Goal: Obtain resource: Download file/media

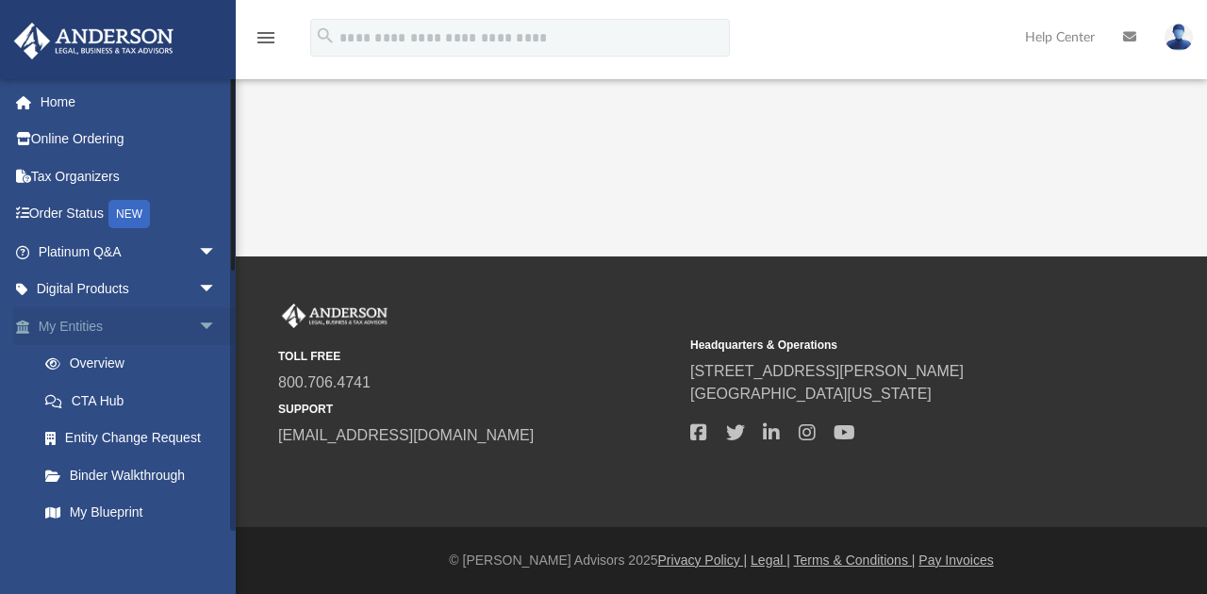
click at [85, 323] on link "My Entities arrow_drop_down" at bounding box center [129, 326] width 232 height 38
click at [64, 104] on link "Home" at bounding box center [129, 102] width 232 height 38
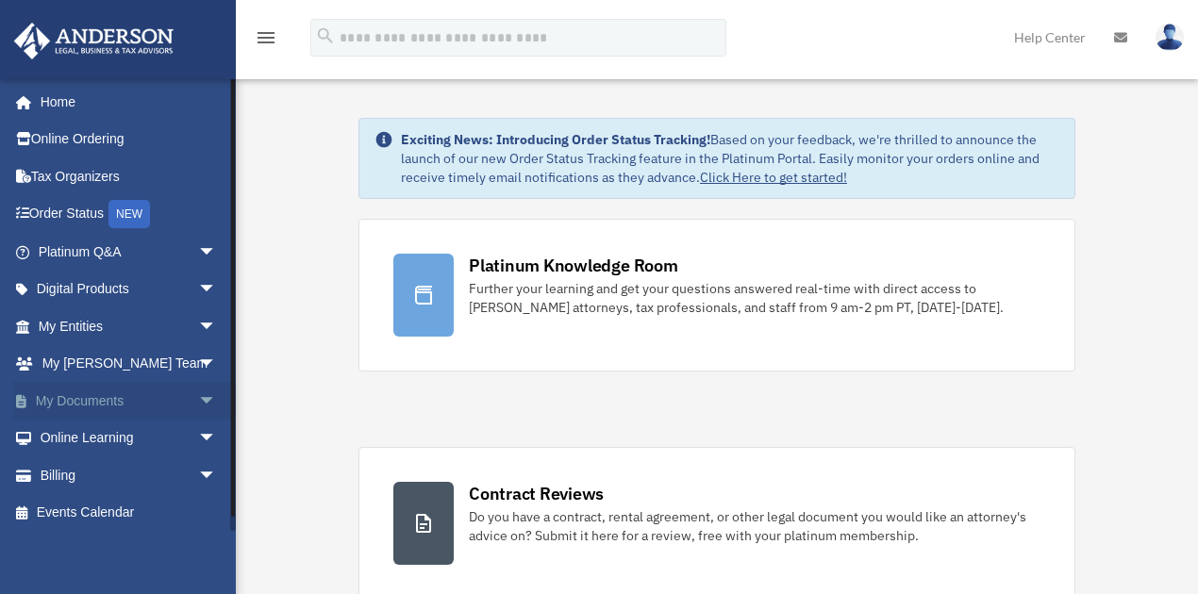
click at [108, 398] on link "My Documents arrow_drop_down" at bounding box center [129, 401] width 232 height 38
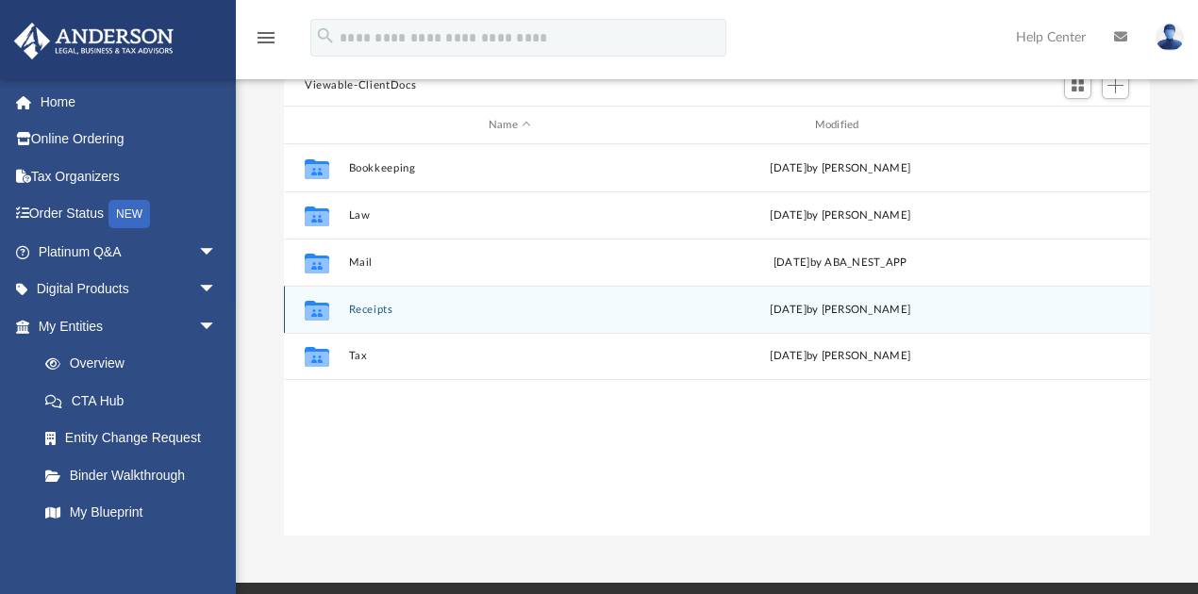
scroll to position [189, 0]
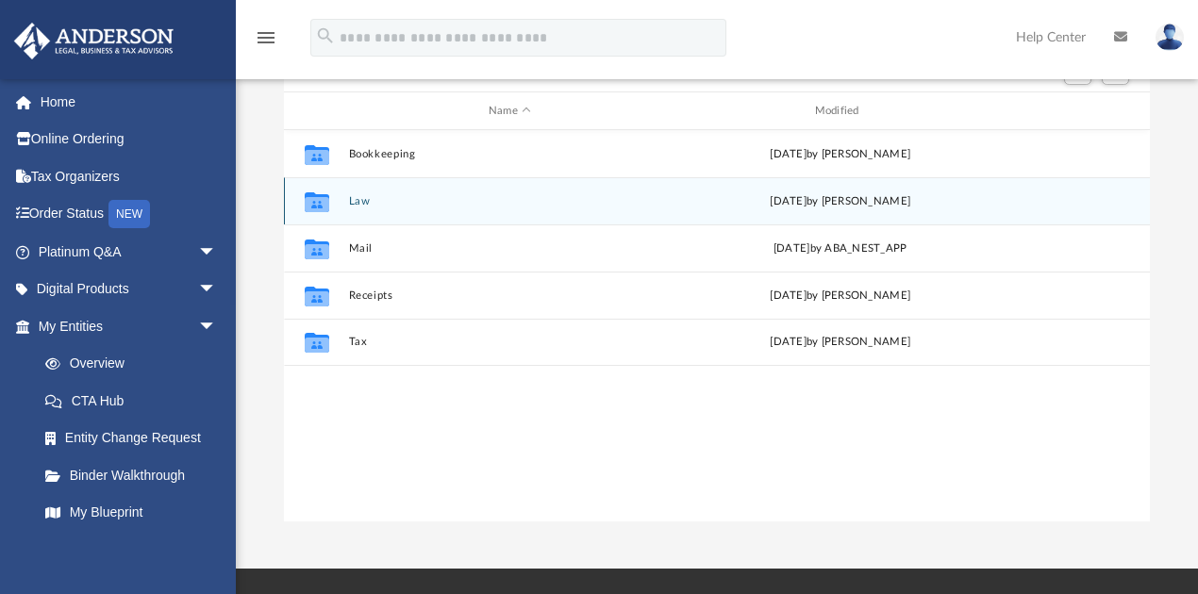
click at [370, 196] on button "Law" at bounding box center [510, 201] width 323 height 12
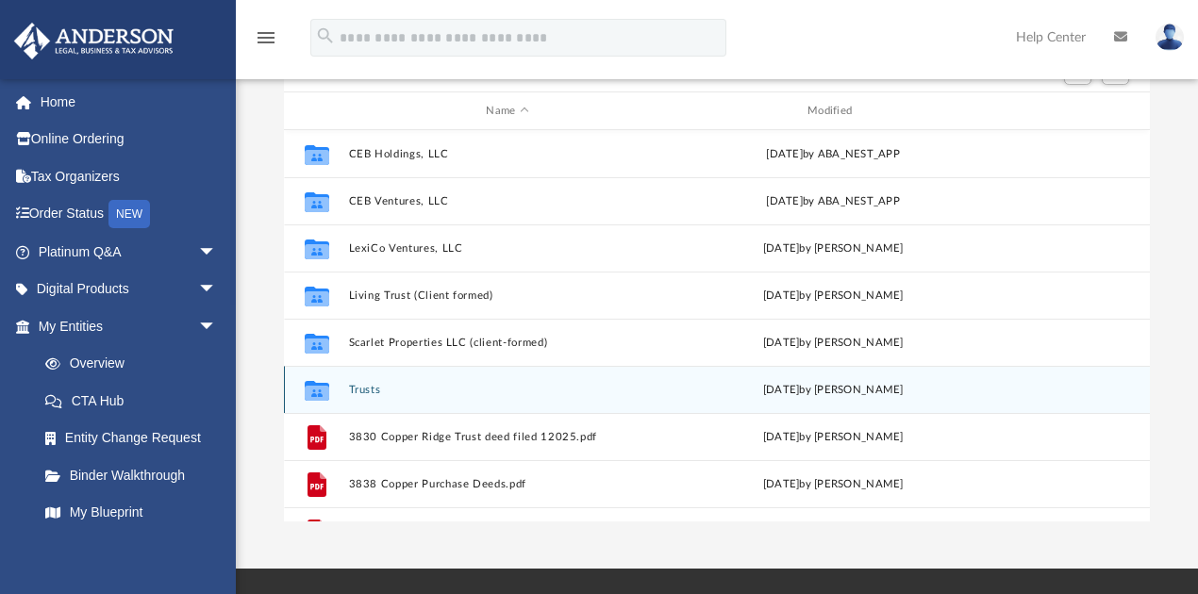
click at [402, 392] on button "Trusts" at bounding box center [508, 390] width 318 height 12
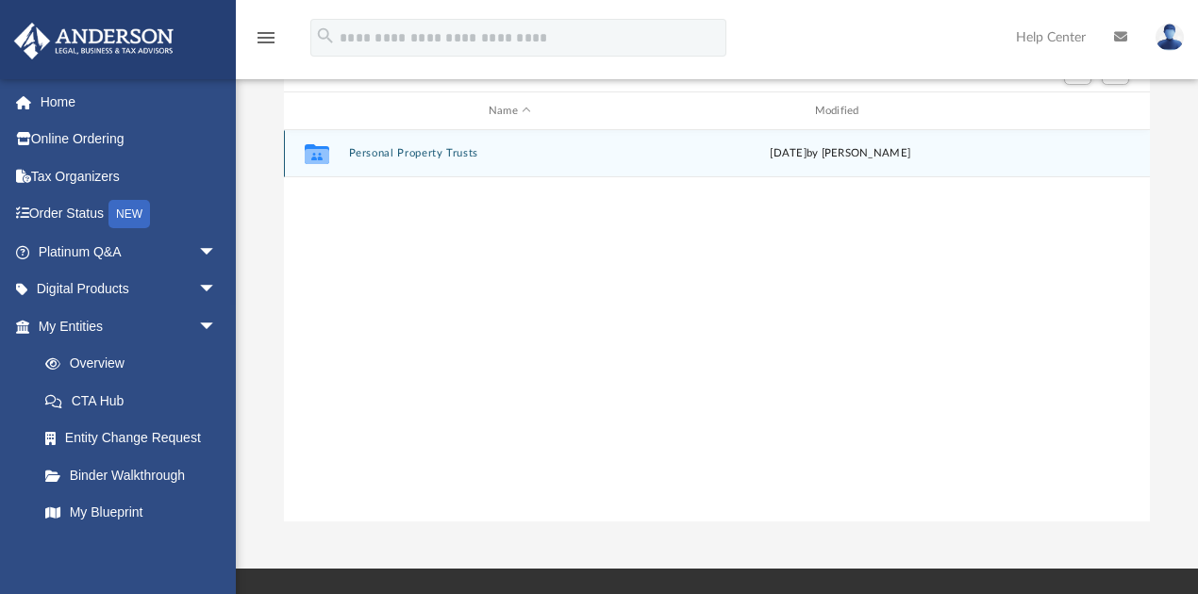
click at [476, 157] on button "Personal Property Trusts" at bounding box center [510, 154] width 323 height 12
click at [416, 156] on button "PPT - HGKG Trust" at bounding box center [510, 154] width 323 height 12
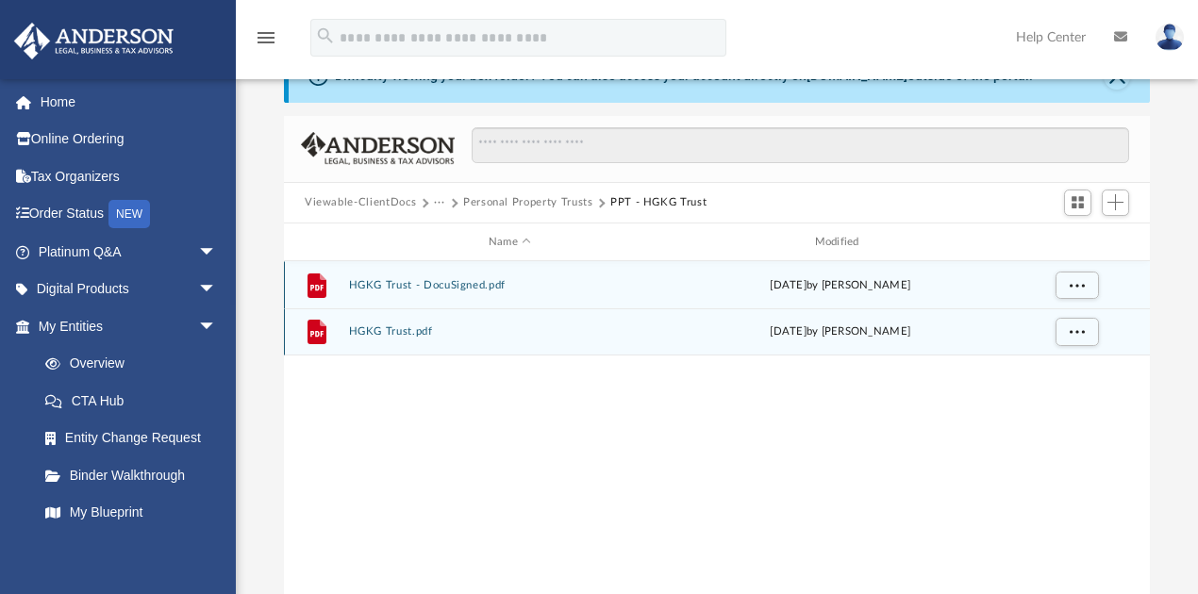
scroll to position [0, 0]
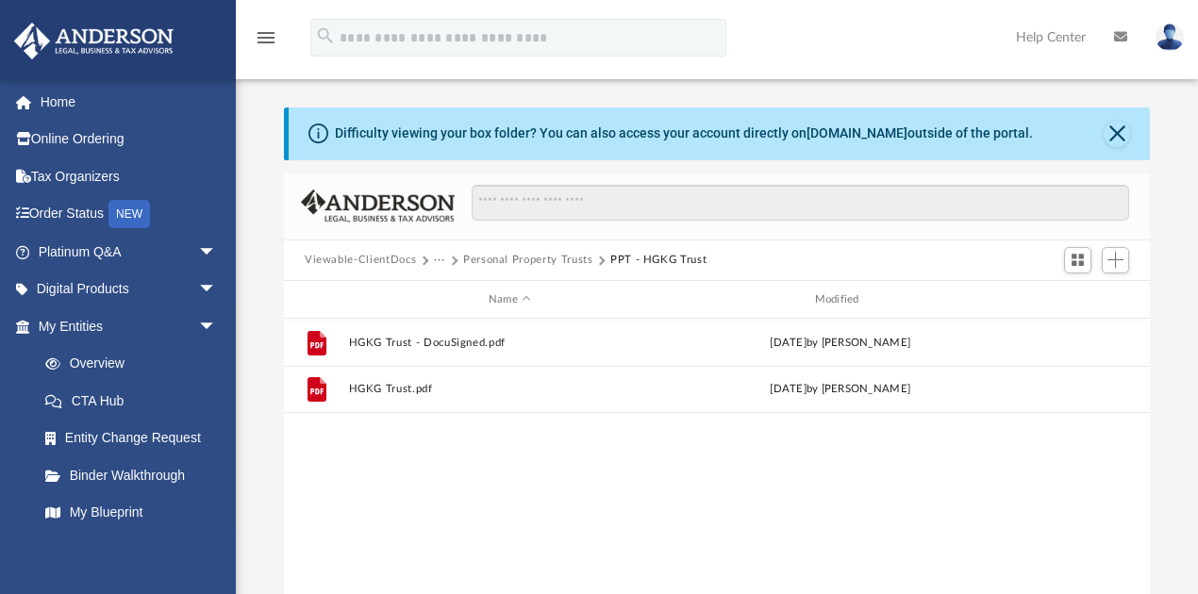
click at [398, 262] on button "Viewable-ClientDocs" at bounding box center [360, 260] width 111 height 17
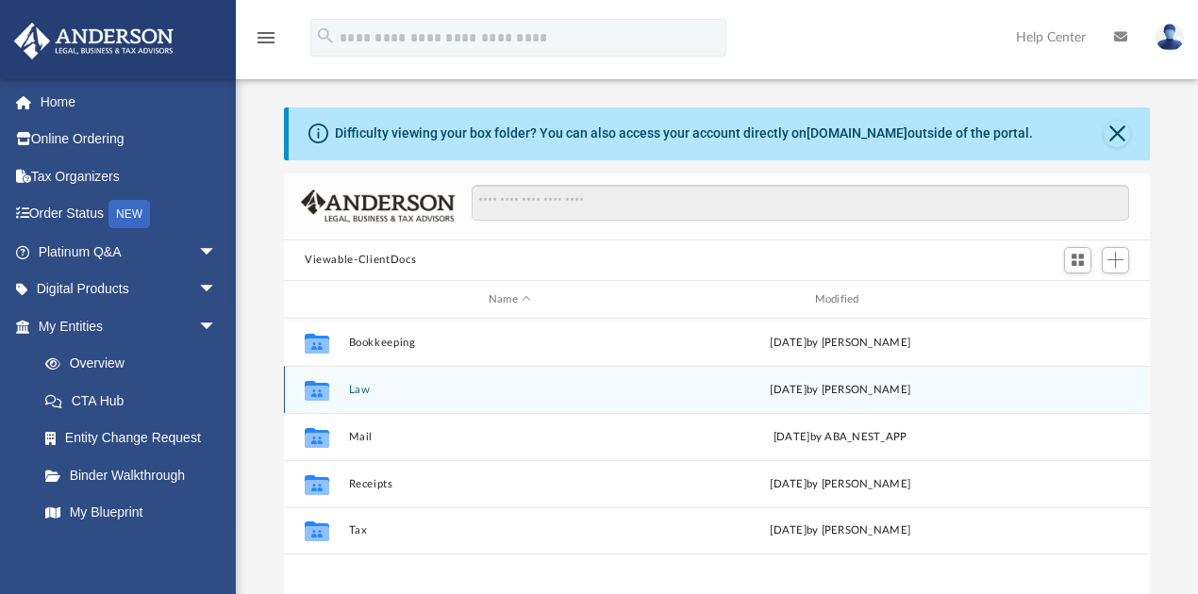
click at [376, 391] on button "Law" at bounding box center [510, 390] width 323 height 12
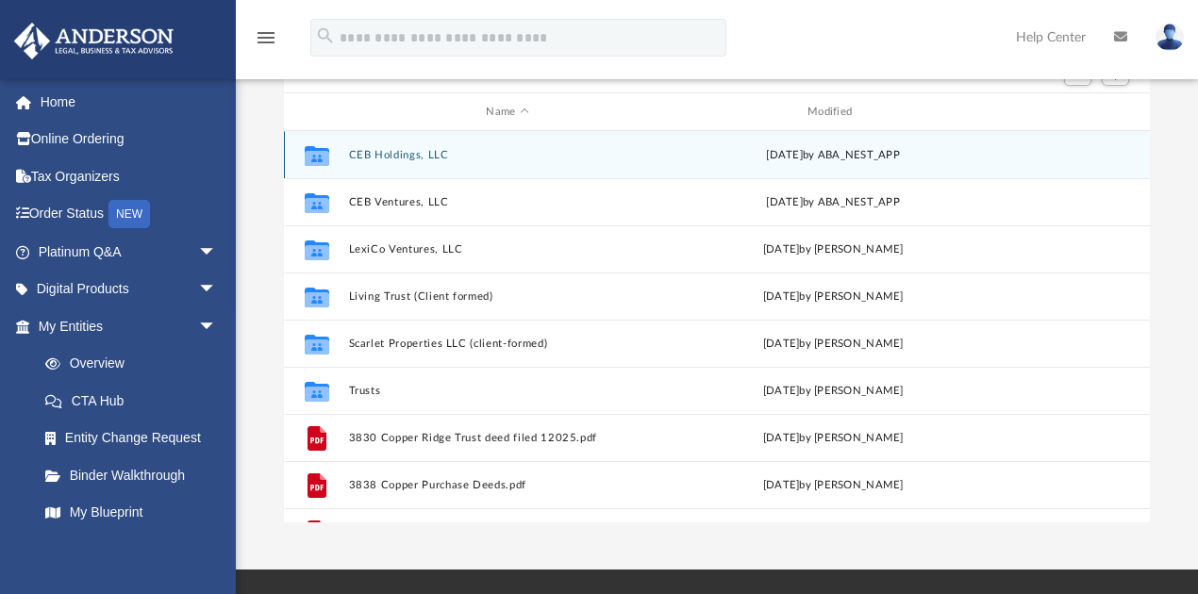
scroll to position [189, 0]
click at [404, 153] on button "CEB Holdings, LLC" at bounding box center [508, 154] width 318 height 12
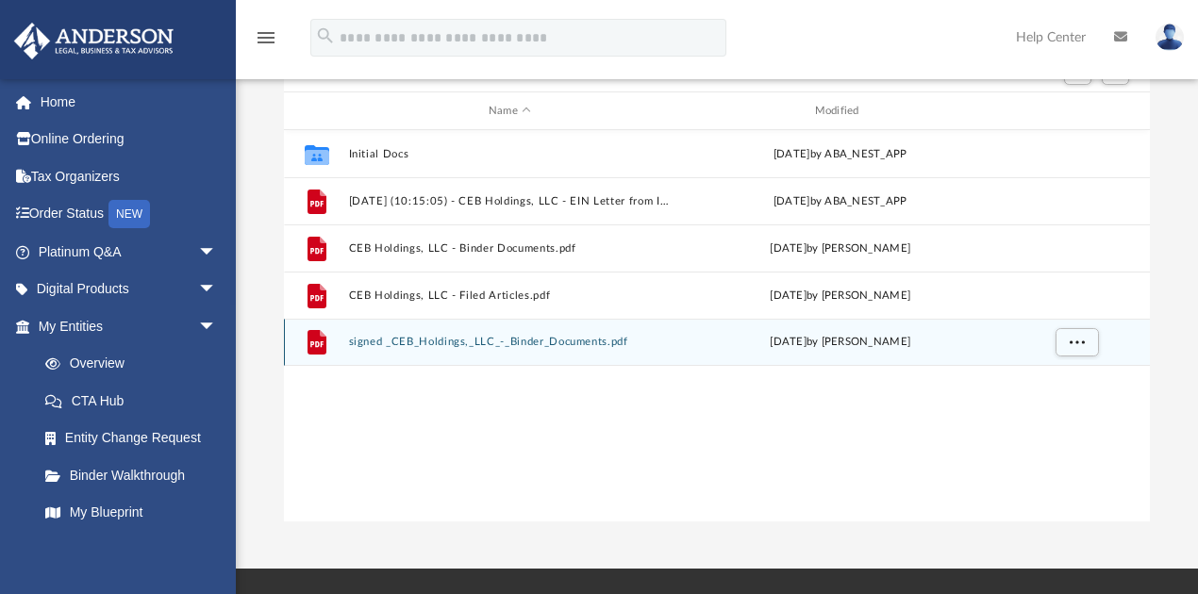
click at [443, 347] on button "signed _CEB_Holdings,_LLC_-_Binder_Documents.pdf" at bounding box center [510, 343] width 323 height 12
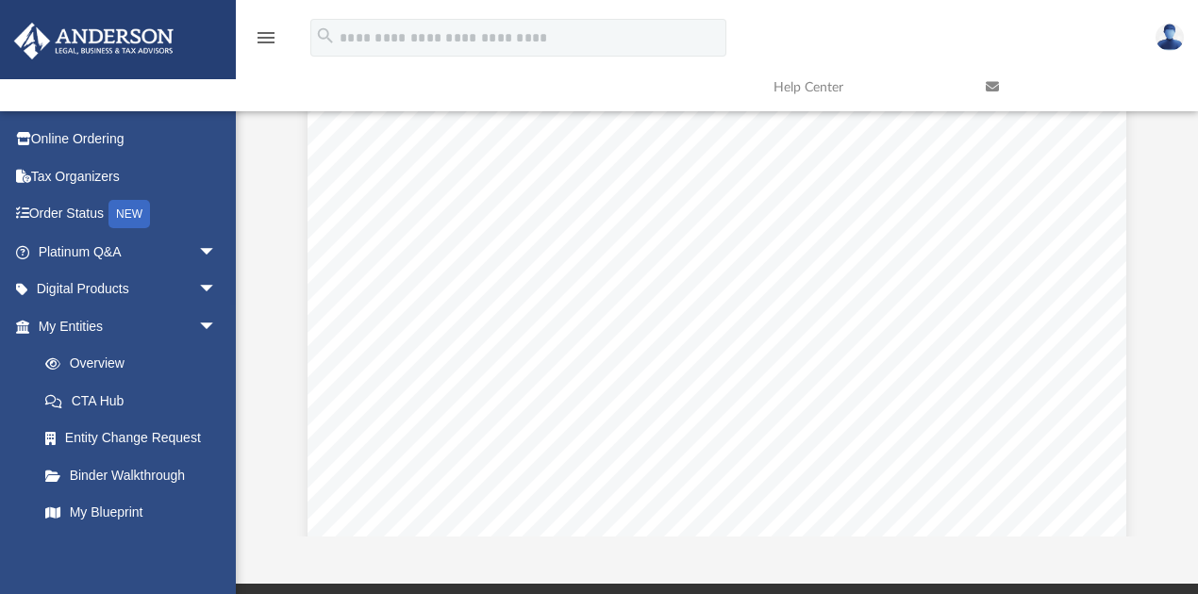
scroll to position [8803, 0]
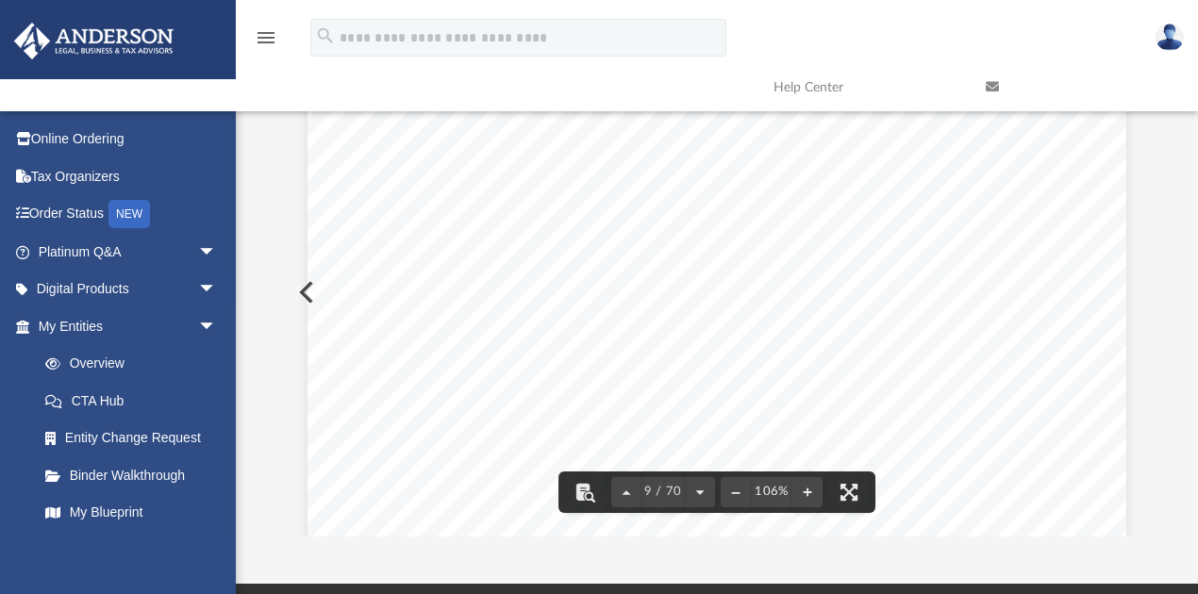
click at [1177, 38] on img at bounding box center [1169, 37] width 28 height 27
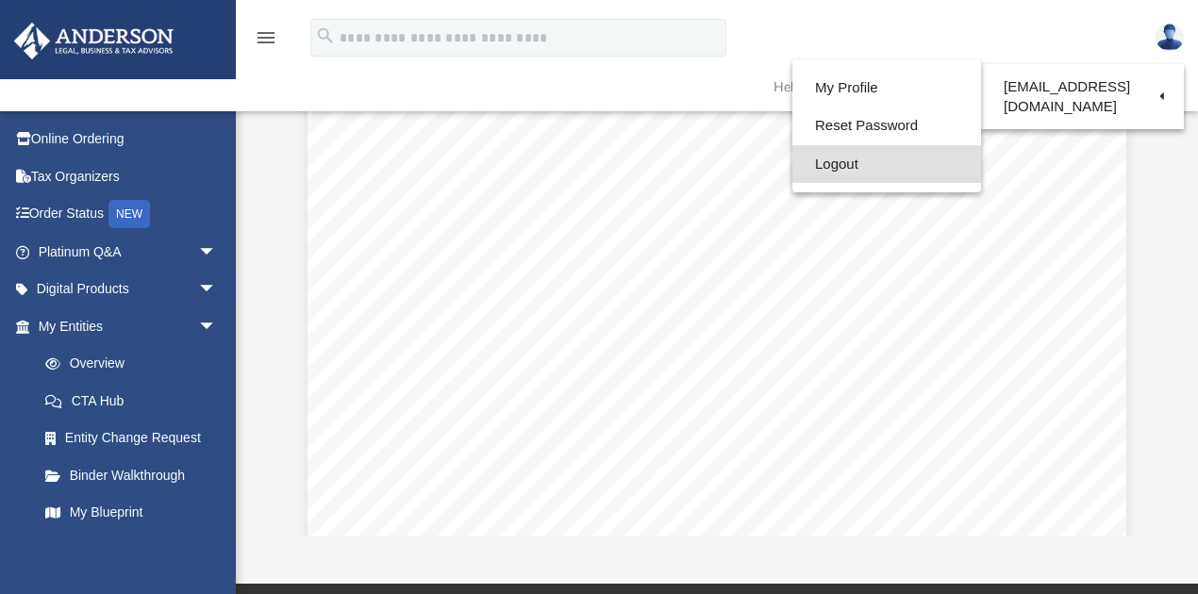
click at [853, 157] on link "Logout" at bounding box center [886, 164] width 189 height 39
